Goal: Information Seeking & Learning: Learn about a topic

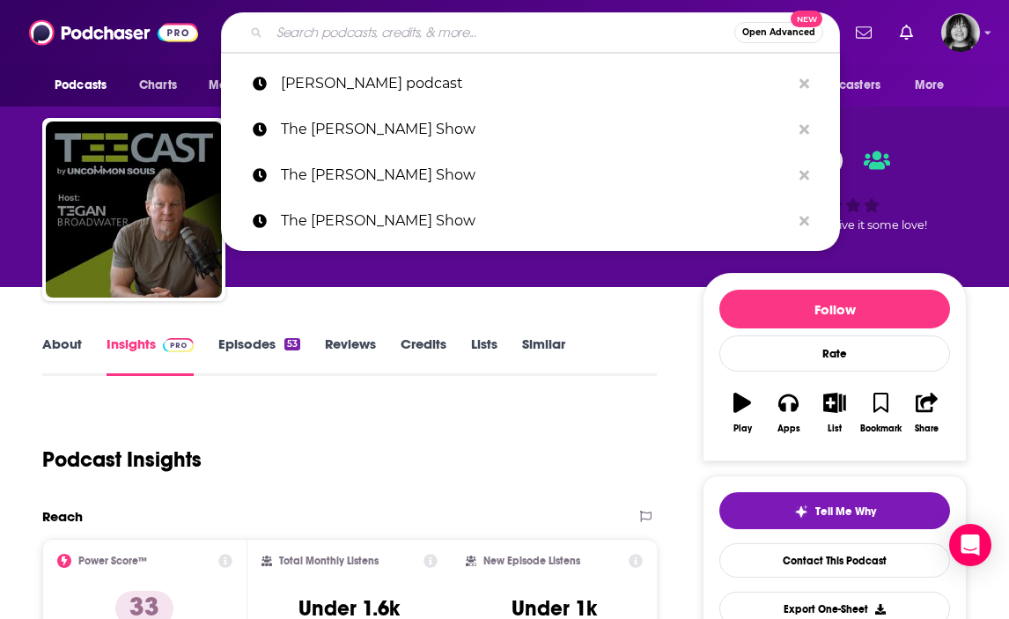
click at [430, 36] on input "Search podcasts, credits, & more..." at bounding box center [502, 32] width 465 height 28
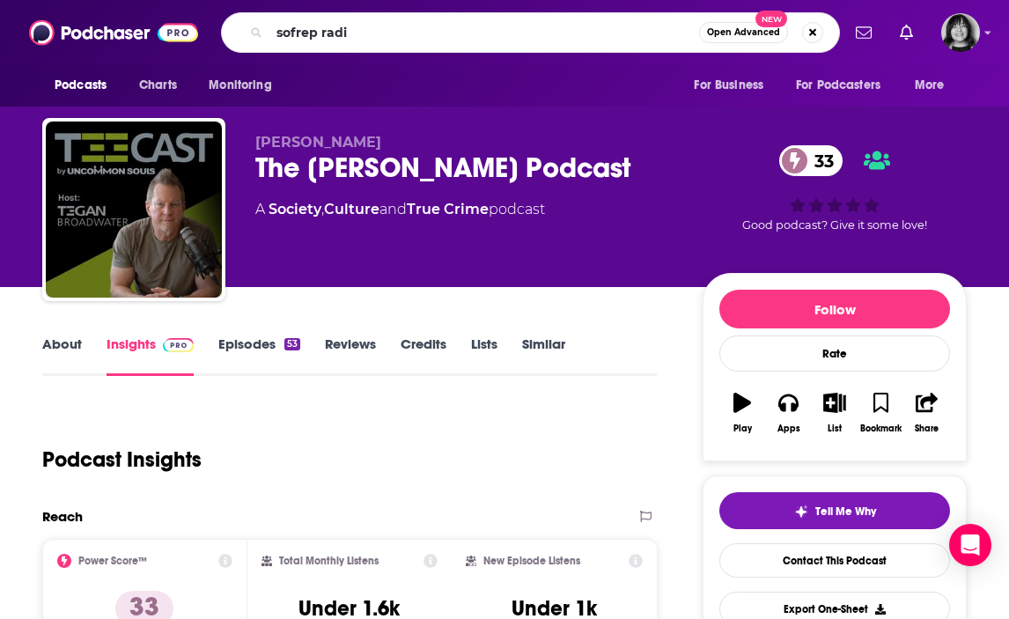
type input "sofrep radio"
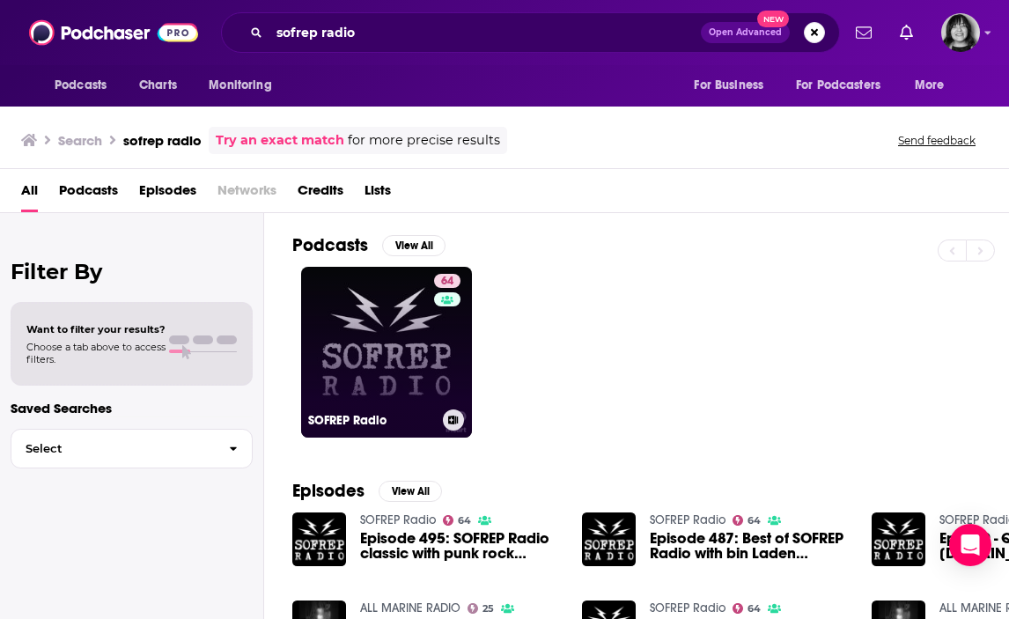
click at [352, 319] on link "64 SOFREP Radio" at bounding box center [386, 352] width 171 height 171
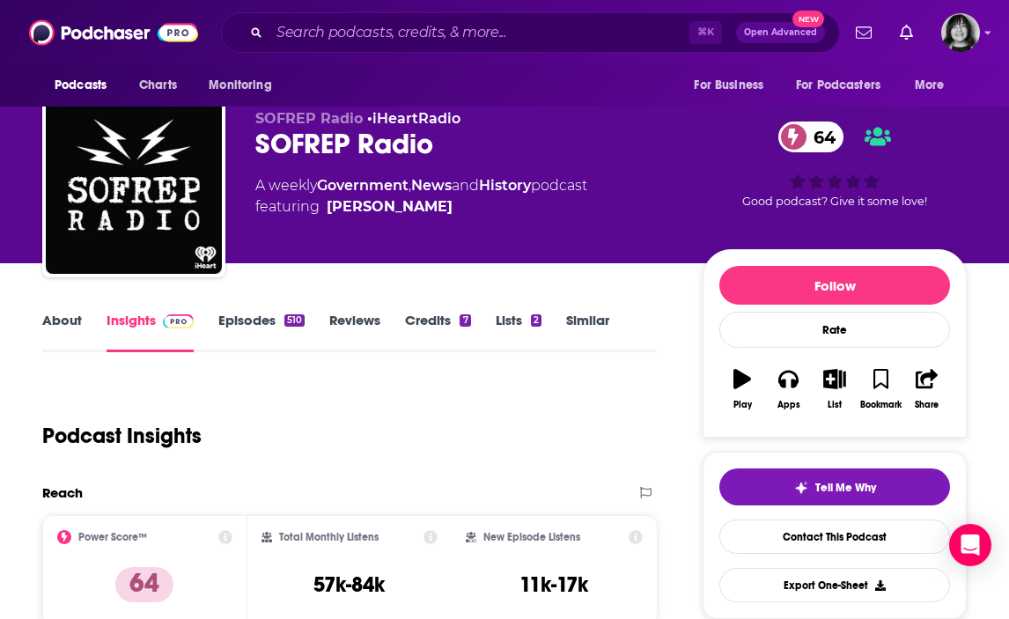
scroll to position [26, 0]
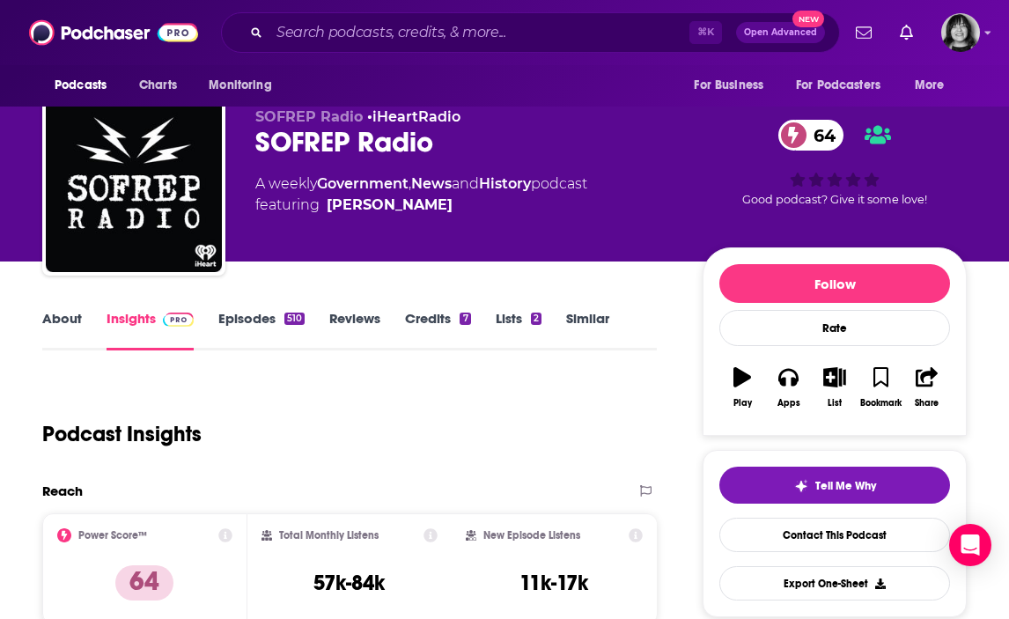
click at [63, 312] on link "About" at bounding box center [62, 330] width 40 height 41
